Goal: Task Accomplishment & Management: Use online tool/utility

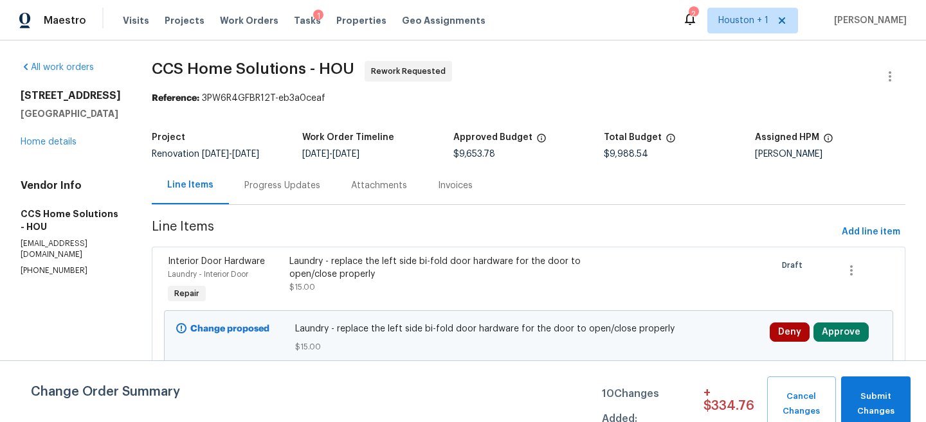
scroll to position [4226, 0]
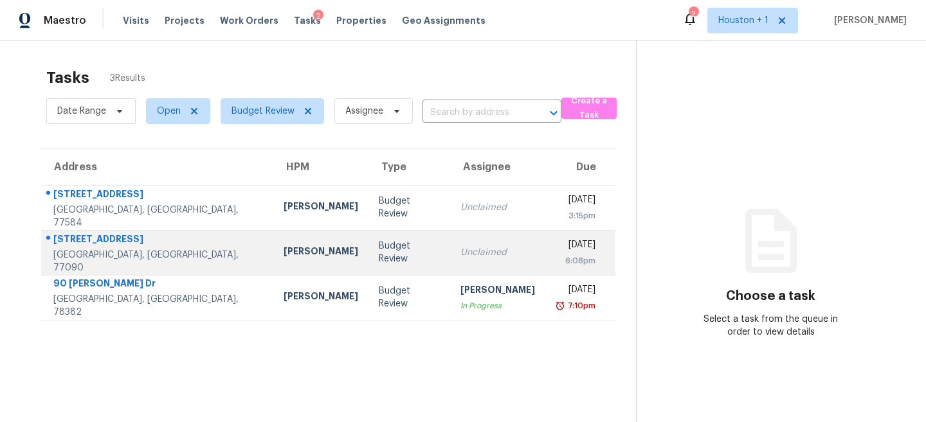
click at [450, 250] on td "Unclaimed" at bounding box center [497, 252] width 95 height 45
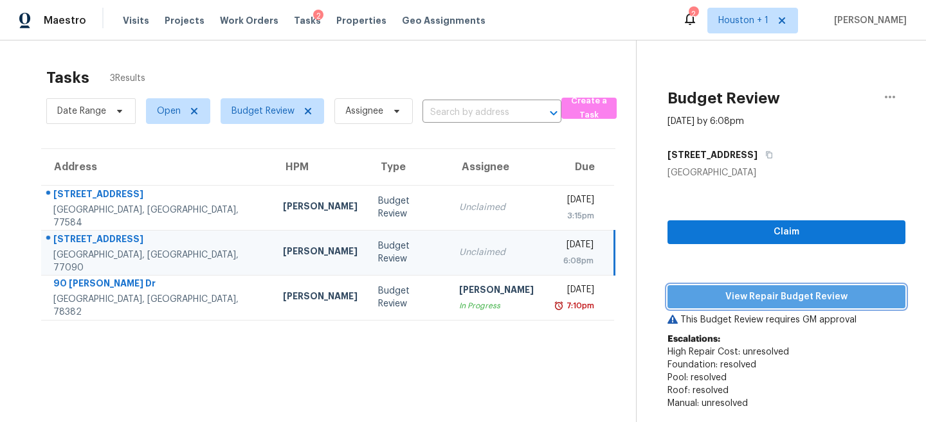
click at [759, 305] on button "View Repair Budget Review" at bounding box center [786, 297] width 238 height 24
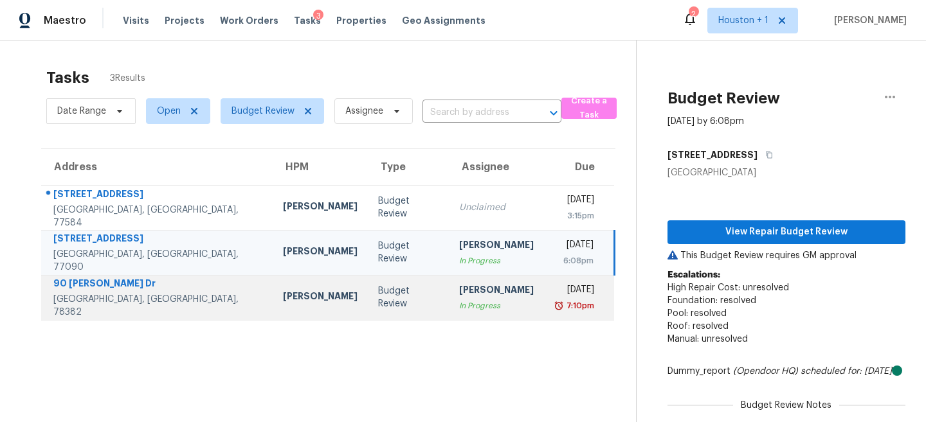
click at [368, 318] on td "Budget Review" at bounding box center [408, 297] width 81 height 45
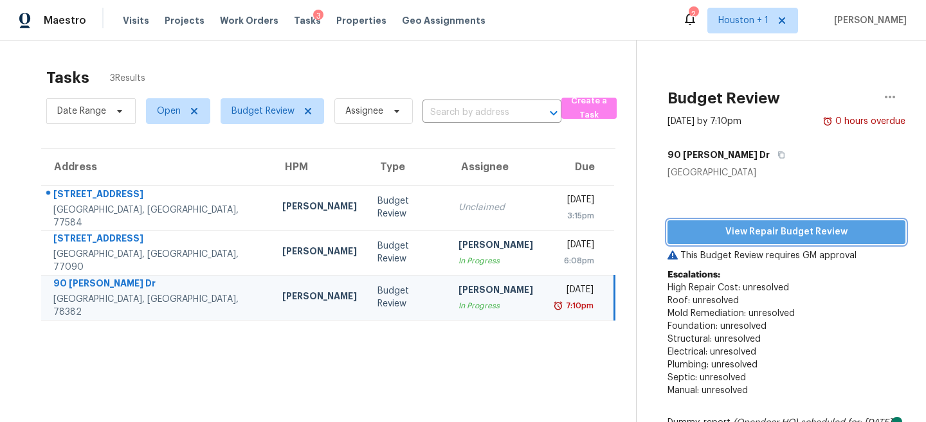
click at [789, 230] on span "View Repair Budget Review" at bounding box center [786, 232] width 217 height 16
